Goal: Navigation & Orientation: Find specific page/section

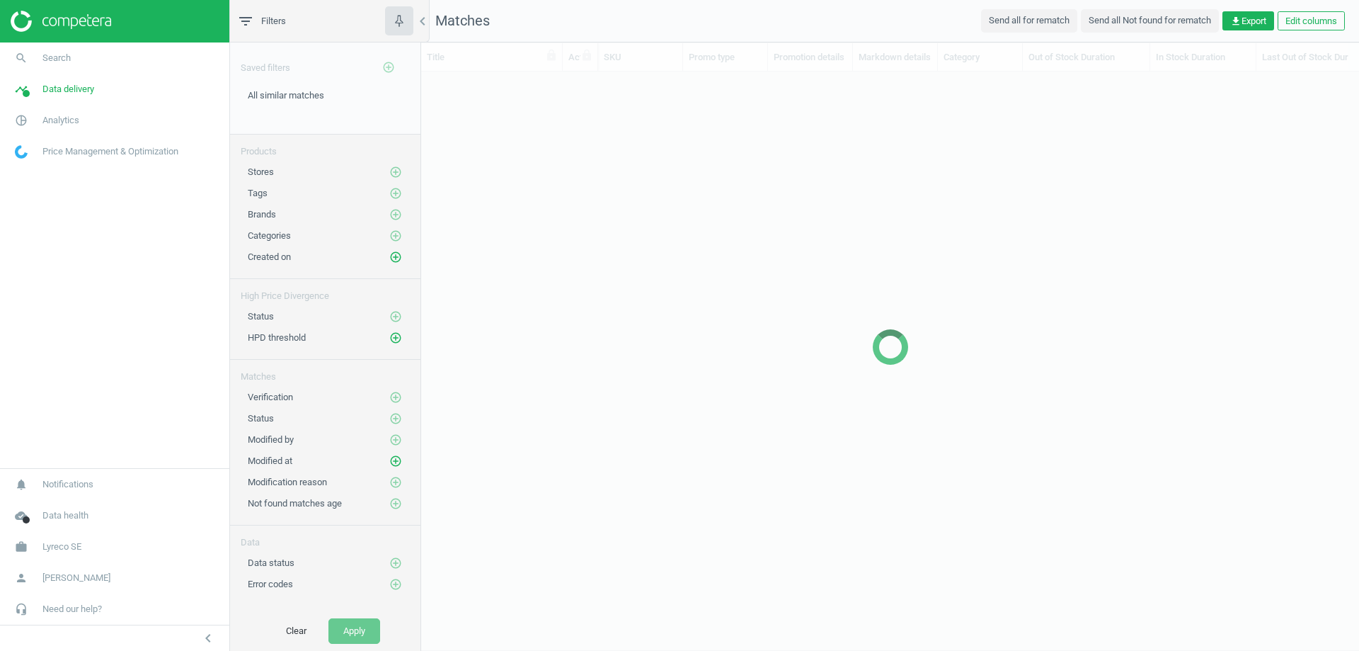
scroll to position [557, 928]
click at [426, 23] on icon "chevron_left" at bounding box center [422, 21] width 17 height 17
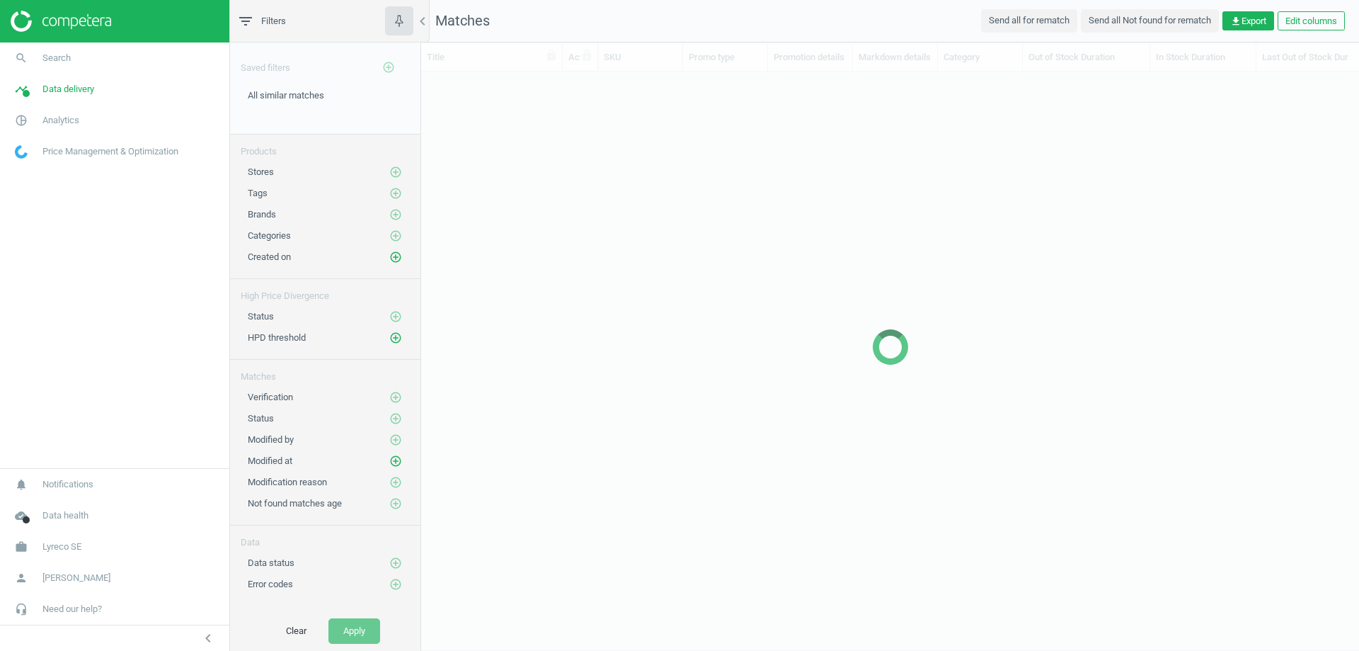
scroll to position [557, 1114]
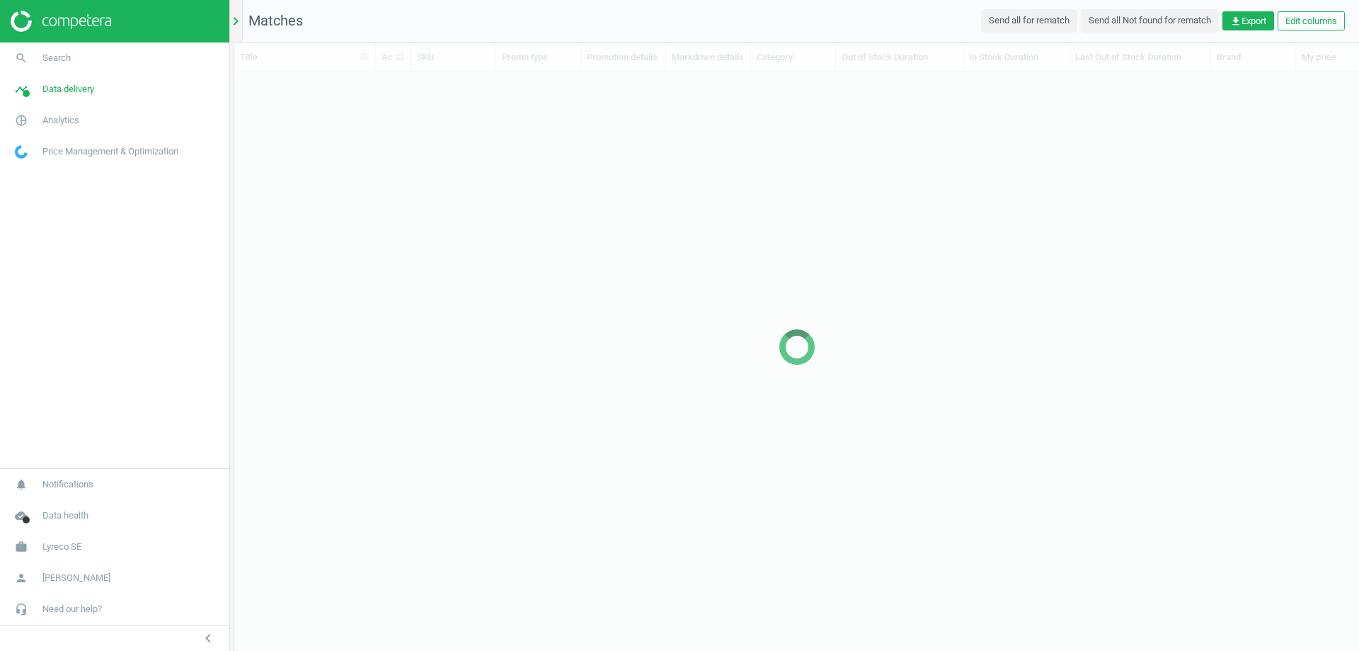
click at [231, 15] on icon "chevron_right" at bounding box center [235, 21] width 17 height 17
